Goal: Obtain resource: Download file/media

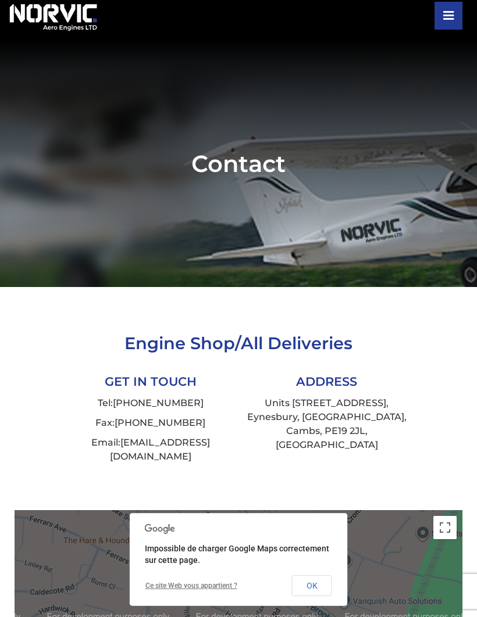
click at [312, 581] on button "OK" at bounding box center [312, 585] width 40 height 21
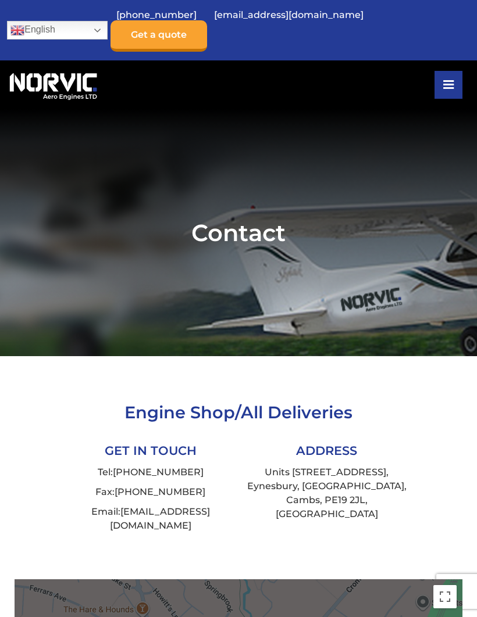
click at [446, 80] on icon at bounding box center [448, 84] width 10 height 9
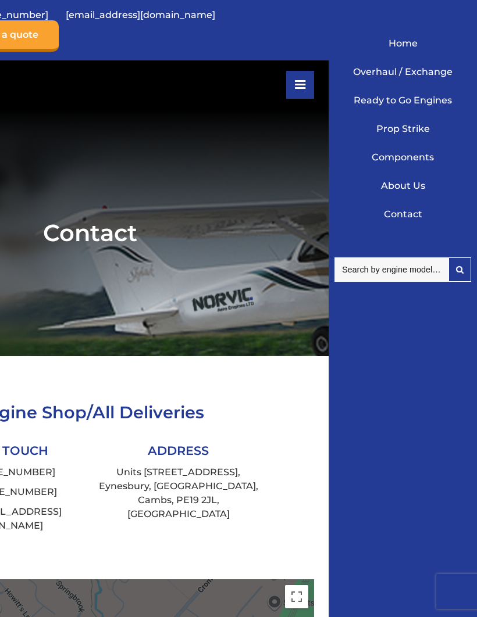
click at [430, 69] on link "Overhaul / Exchange" at bounding box center [402, 72] width 131 height 28
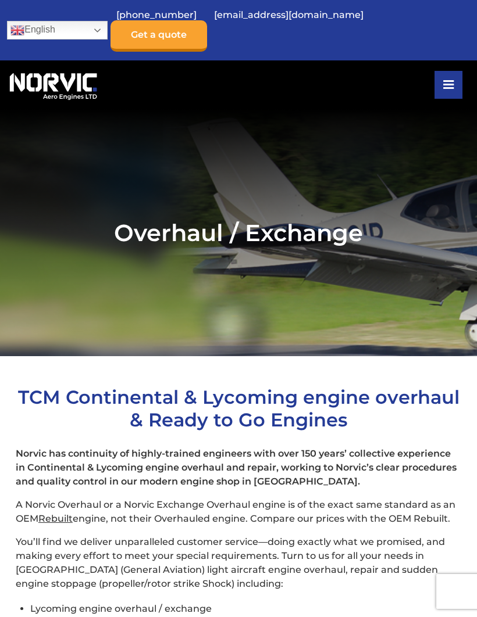
click at [452, 80] on icon at bounding box center [448, 84] width 10 height 9
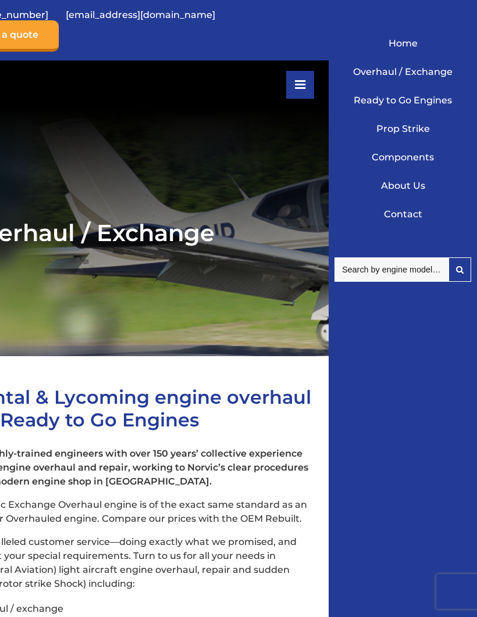
click at [427, 97] on link "Ready to Go Engines" at bounding box center [402, 100] width 131 height 28
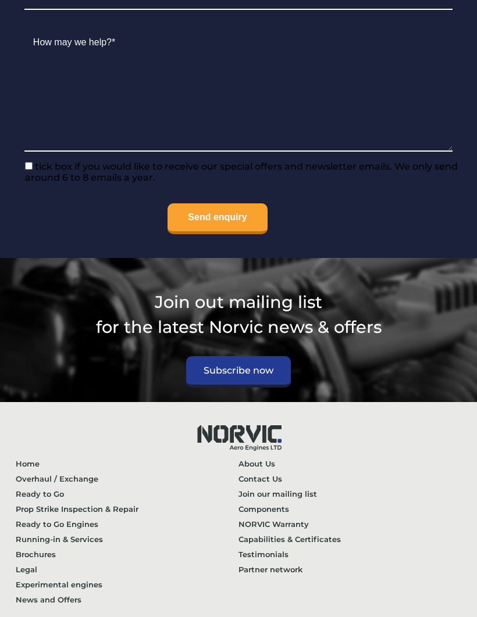
scroll to position [1290, 0]
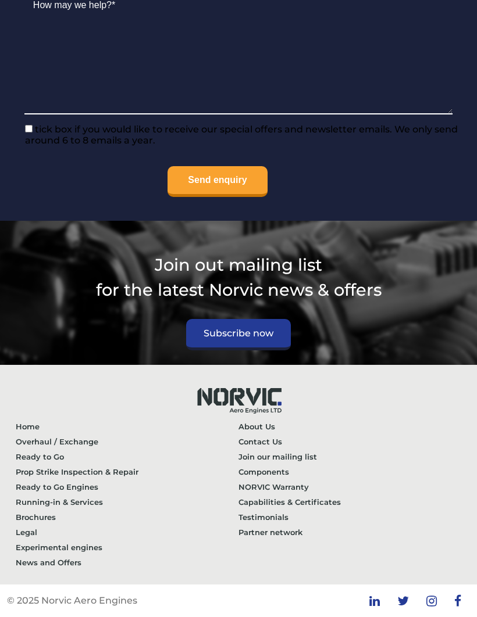
click at [75, 510] on link "Running-in & Services" at bounding box center [127, 502] width 223 height 15
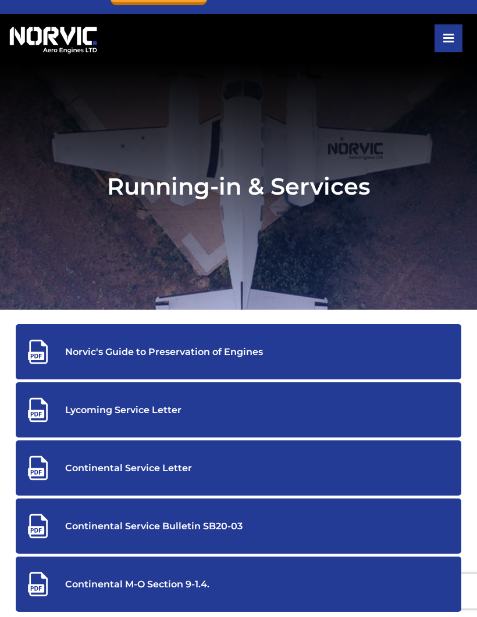
scroll to position [46, 0]
click at [235, 358] on div "Norvic's Guide to Preservation of Engines" at bounding box center [238, 352] width 428 height 26
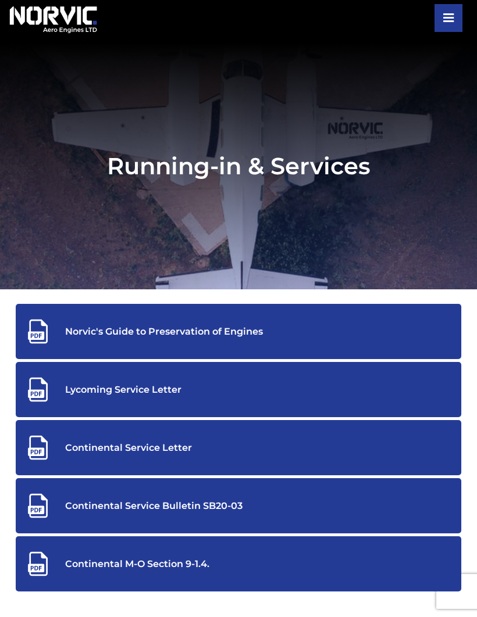
click at [192, 403] on div "Lycoming Service Letter" at bounding box center [238, 390] width 428 height 26
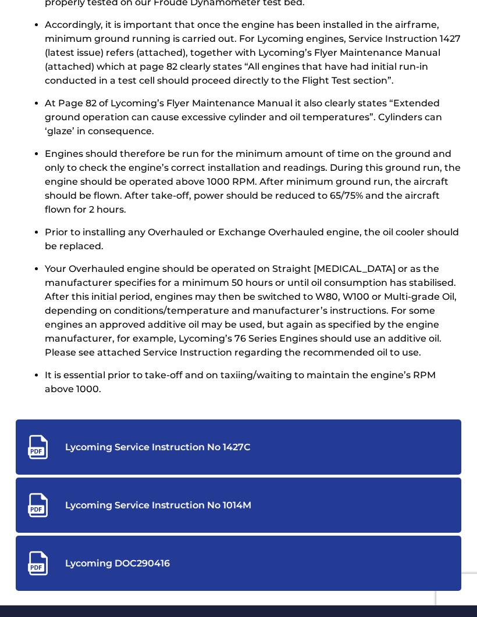
scroll to position [708, 0]
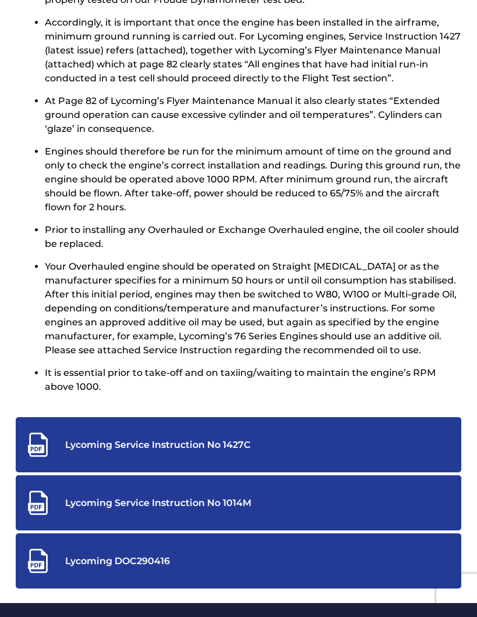
click at [173, 455] on div "Lycoming Service Instruction No 1427C" at bounding box center [238, 445] width 428 height 26
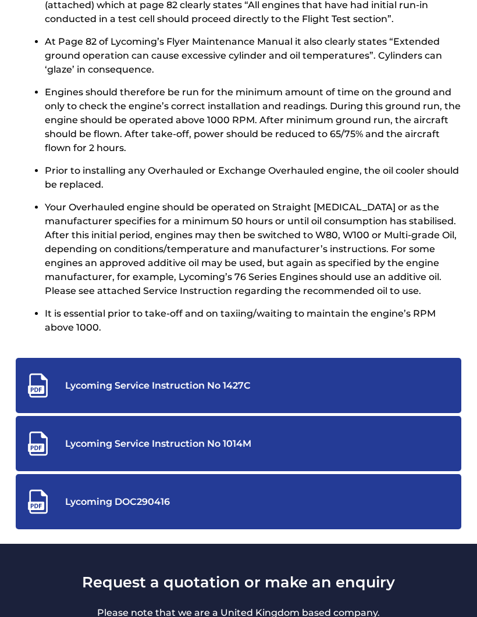
scroll to position [769, 0]
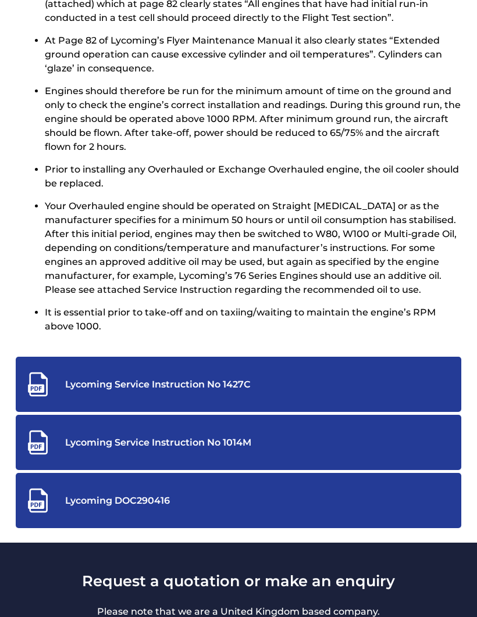
click at [218, 456] on div "Lycoming Service Instruction No 1014M" at bounding box center [238, 443] width 428 height 26
